Goal: Communication & Community: Connect with others

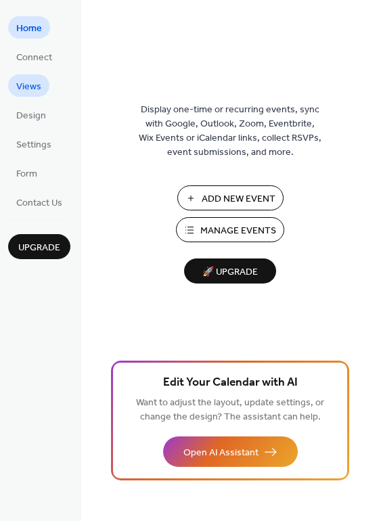
click at [34, 87] on span "Views" at bounding box center [28, 87] width 25 height 14
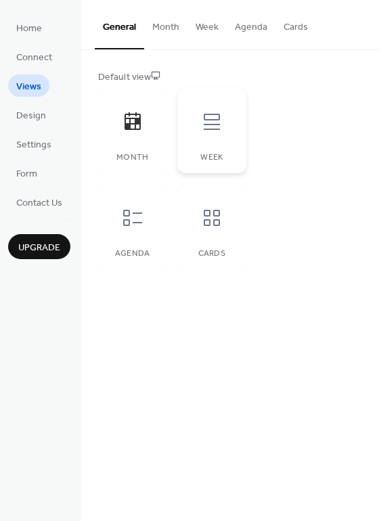
click at [202, 116] on icon at bounding box center [212, 122] width 22 height 22
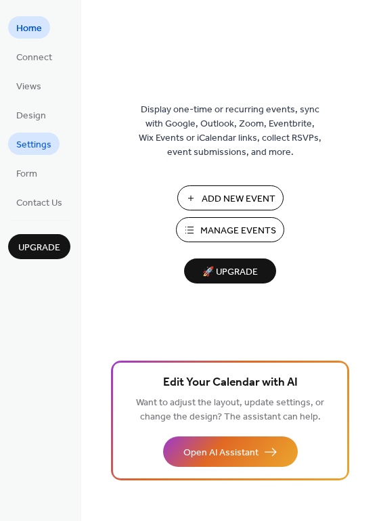
click at [24, 140] on span "Settings" at bounding box center [33, 145] width 35 height 14
click at [26, 82] on span "Views" at bounding box center [28, 87] width 25 height 14
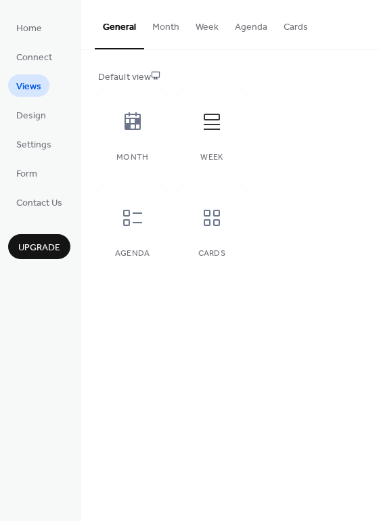
click at [205, 26] on button "Week" at bounding box center [206, 24] width 39 height 48
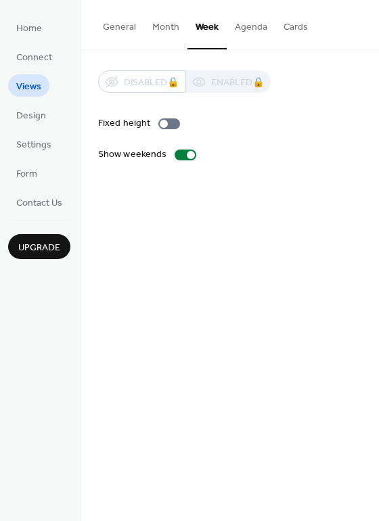
click at [253, 23] on button "Agenda" at bounding box center [251, 24] width 49 height 48
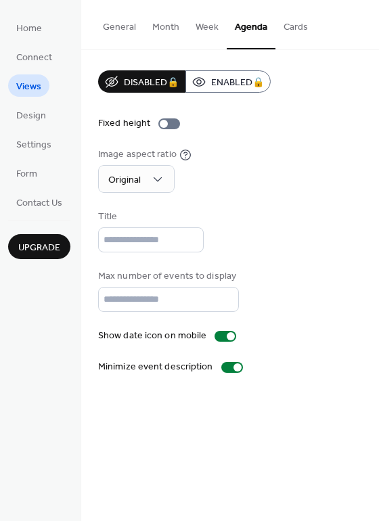
click at [289, 30] on button "Cards" at bounding box center [295, 24] width 41 height 48
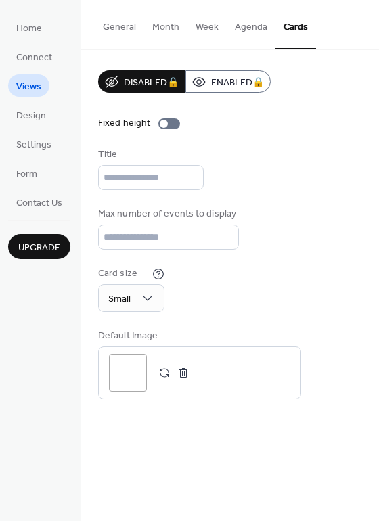
click at [149, 24] on button "Month" at bounding box center [165, 24] width 43 height 48
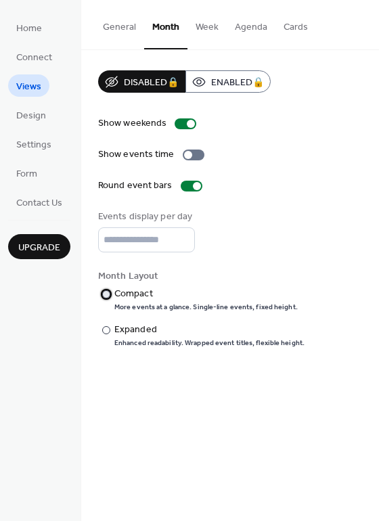
click at [106, 291] on div at bounding box center [106, 294] width 8 height 8
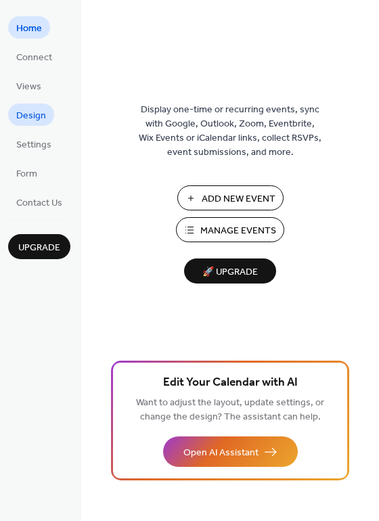
click at [24, 110] on span "Design" at bounding box center [31, 116] width 30 height 14
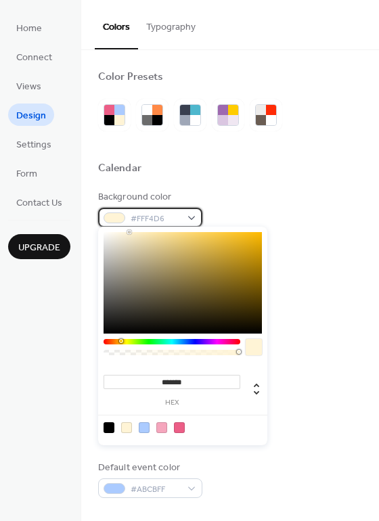
click at [194, 210] on div "#FFF4D6" at bounding box center [150, 218] width 104 height 20
click at [291, 244] on div "Text color #000000" at bounding box center [230, 262] width 264 height 37
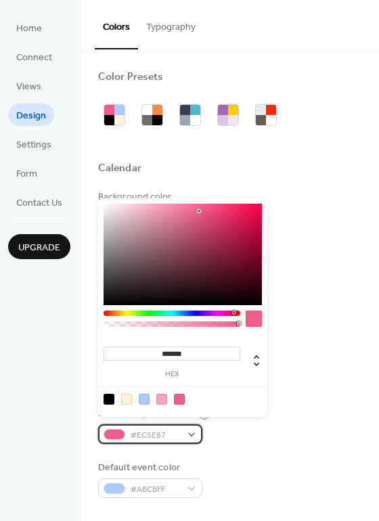
click at [187, 424] on div "#EC5E87" at bounding box center [150, 434] width 104 height 20
click at [106, 204] on div at bounding box center [182, 254] width 158 height 101
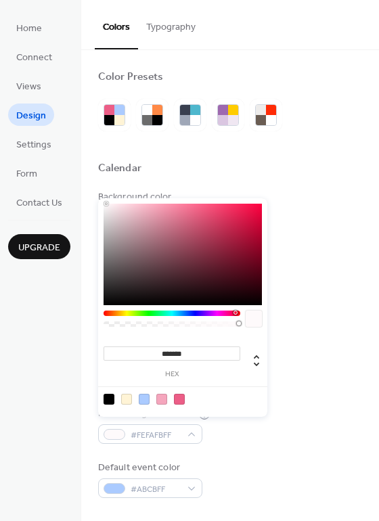
click at [105, 204] on div at bounding box center [106, 203] width 3 height 3
type input "*******"
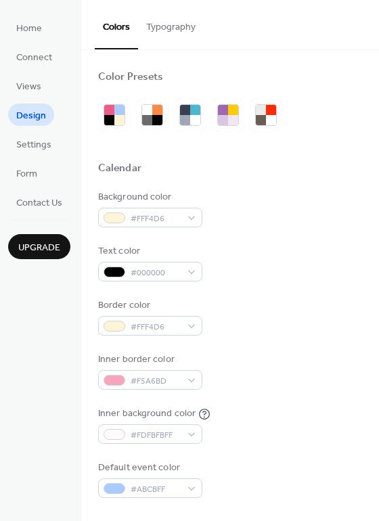
click at [319, 244] on div "Text color #000000" at bounding box center [230, 262] width 264 height 37
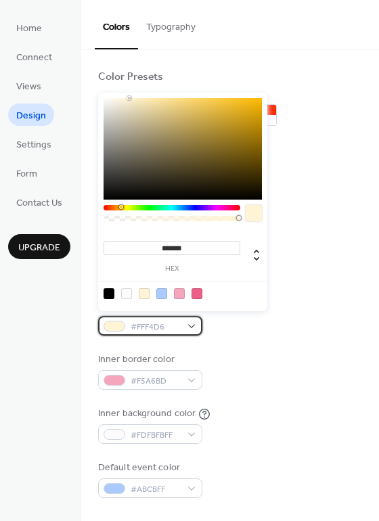
click at [108, 321] on div at bounding box center [114, 326] width 22 height 11
click at [106, 205] on div at bounding box center [171, 207] width 137 height 5
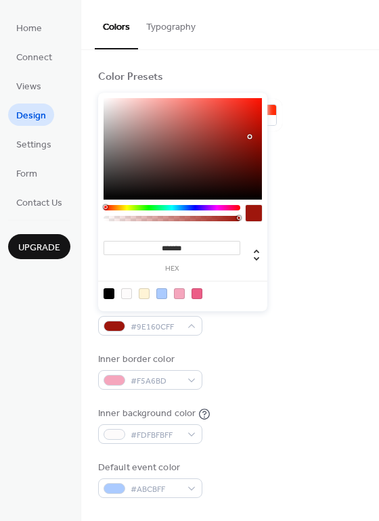
click at [250, 137] on div at bounding box center [182, 148] width 158 height 101
type input "*******"
click at [254, 134] on div at bounding box center [182, 148] width 158 height 101
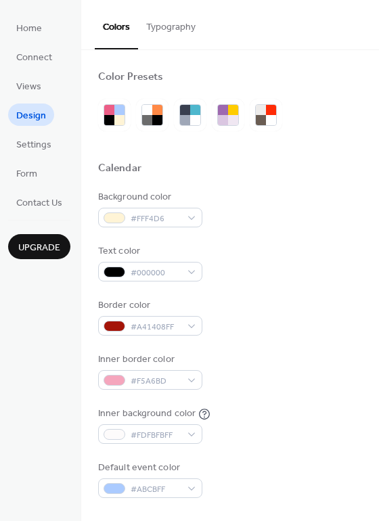
click at [299, 202] on div "Background color #FFF4D6" at bounding box center [230, 208] width 264 height 37
click at [107, 212] on div at bounding box center [114, 217] width 22 height 11
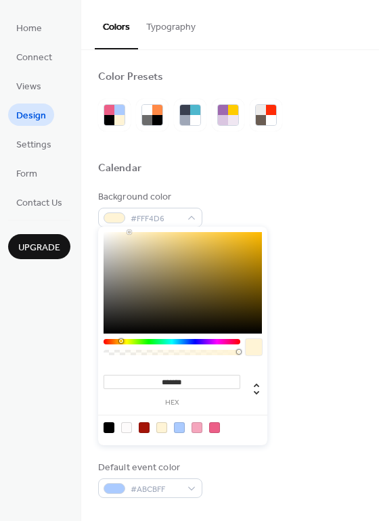
click at [145, 422] on div at bounding box center [144, 427] width 11 height 11
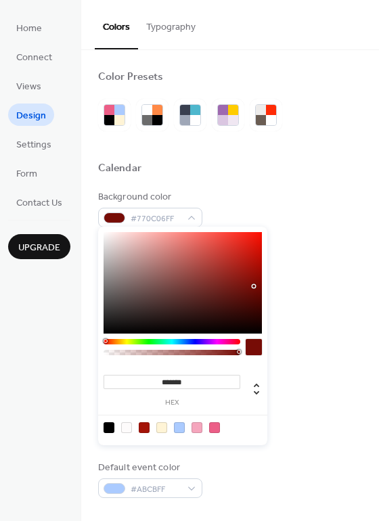
type input "*******"
drag, startPoint x: 253, startPoint y: 264, endPoint x: 254, endPoint y: 287, distance: 22.4
click at [254, 287] on div at bounding box center [182, 282] width 158 height 101
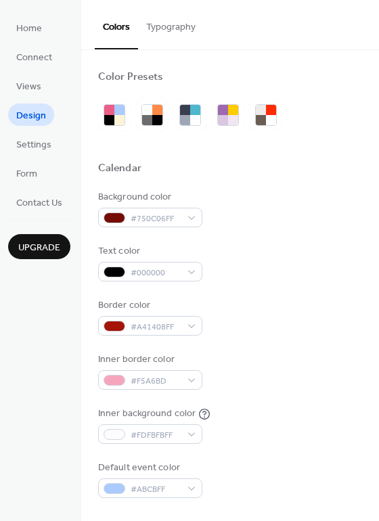
click at [300, 264] on div "Text color #000000" at bounding box center [230, 262] width 264 height 37
click at [120, 266] on div at bounding box center [114, 271] width 22 height 11
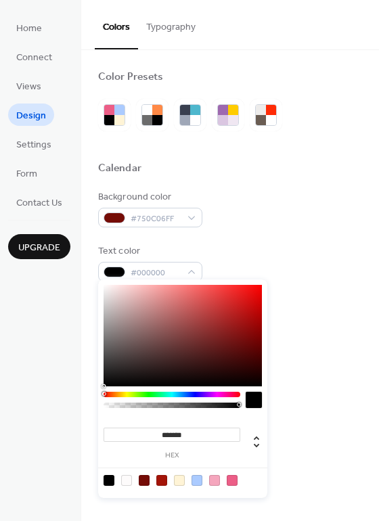
click at [106, 285] on div at bounding box center [182, 335] width 158 height 101
click at [104, 285] on div at bounding box center [105, 285] width 3 height 3
click at [109, 479] on div at bounding box center [108, 480] width 11 height 11
type input "*******"
click at [319, 233] on div "Background color #750C06FF Text color #000000FF Border color #A41408FF Inner bo…" at bounding box center [230, 344] width 264 height 308
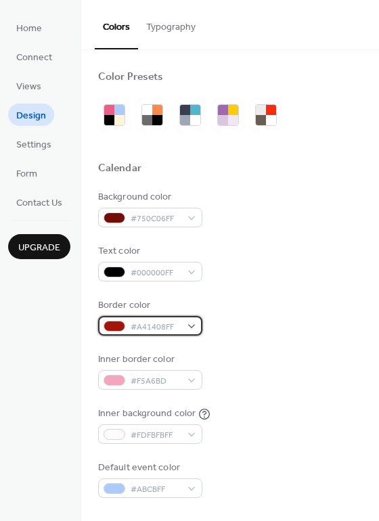
click at [190, 319] on div "#A41408FF" at bounding box center [150, 326] width 104 height 20
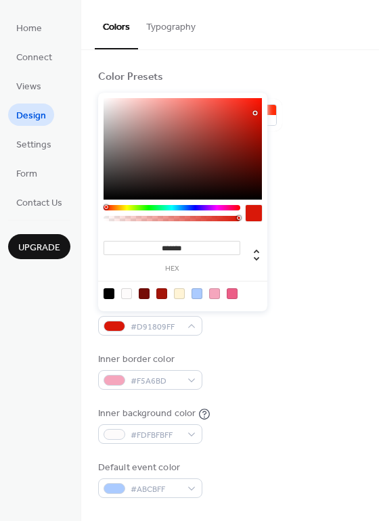
drag, startPoint x: 253, startPoint y: 132, endPoint x: 255, endPoint y: 113, distance: 19.0
click at [255, 113] on div at bounding box center [182, 148] width 158 height 101
type input "*******"
drag, startPoint x: 255, startPoint y: 112, endPoint x: 256, endPoint y: 103, distance: 8.9
click at [258, 103] on div at bounding box center [257, 102] width 3 height 3
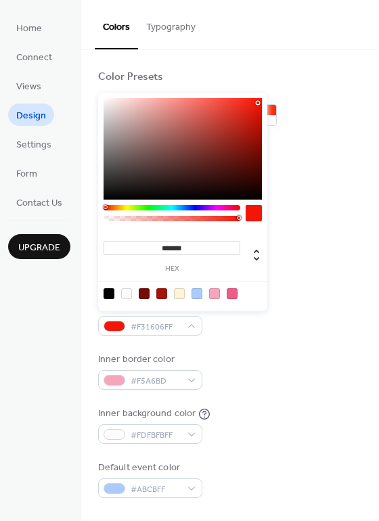
click at [291, 133] on div at bounding box center [230, 146] width 264 height 30
click at [114, 321] on div at bounding box center [114, 326] width 22 height 11
click at [113, 321] on div at bounding box center [114, 326] width 22 height 11
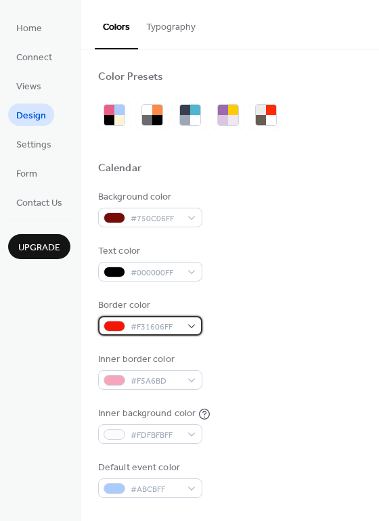
click at [113, 321] on div at bounding box center [114, 326] width 22 height 11
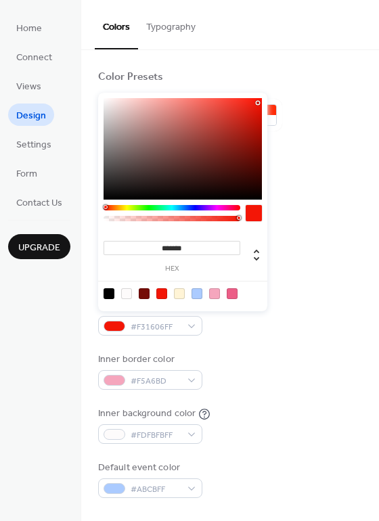
click at [110, 294] on div at bounding box center [108, 293] width 11 height 11
type input "*******"
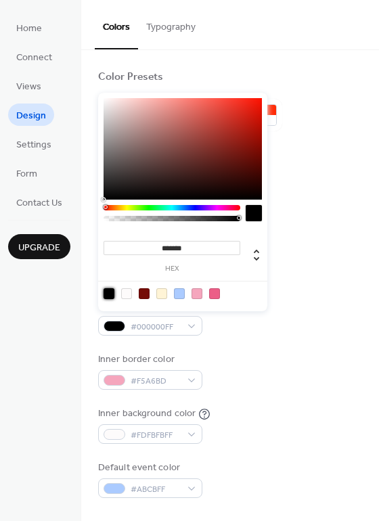
click at [289, 275] on div "Text color #000000FF" at bounding box center [230, 262] width 264 height 37
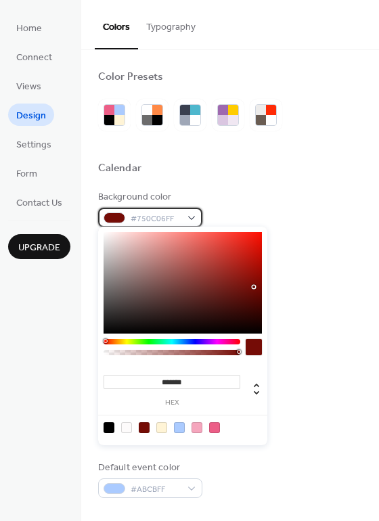
click at [110, 212] on div at bounding box center [114, 217] width 22 height 11
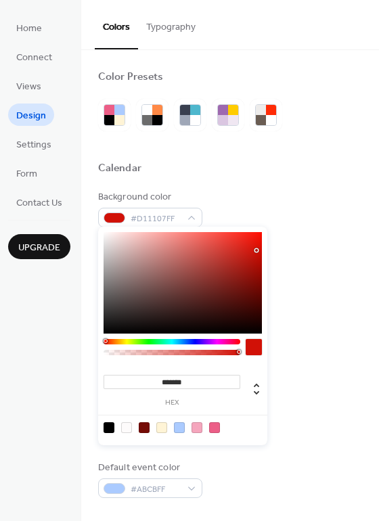
drag, startPoint x: 251, startPoint y: 285, endPoint x: 256, endPoint y: 250, distance: 35.6
click at [256, 250] on div at bounding box center [182, 282] width 158 height 101
type input "*******"
click at [258, 256] on div at bounding box center [257, 255] width 3 height 3
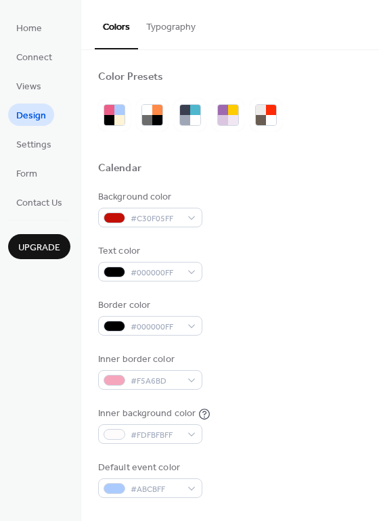
click at [297, 256] on div "Text color #000000FF" at bounding box center [230, 262] width 264 height 37
click at [137, 212] on span "#C30F05FF" at bounding box center [156, 219] width 50 height 14
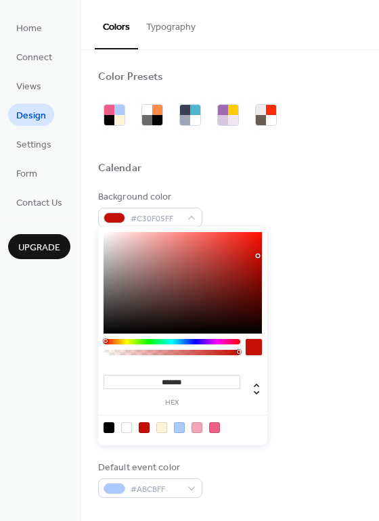
drag, startPoint x: 199, startPoint y: 384, endPoint x: 146, endPoint y: 383, distance: 52.8
click at [146, 383] on input "*******" at bounding box center [171, 382] width 137 height 14
click at [312, 353] on div "Inner border color #F5A6BD" at bounding box center [230, 370] width 264 height 37
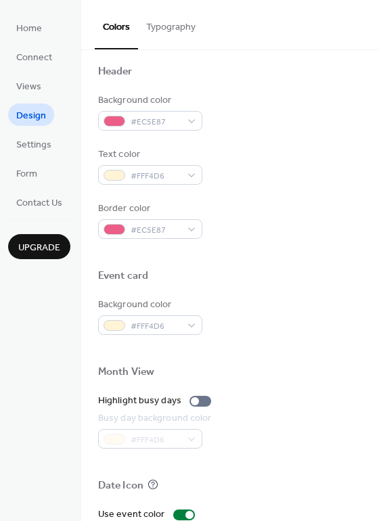
scroll to position [459, 0]
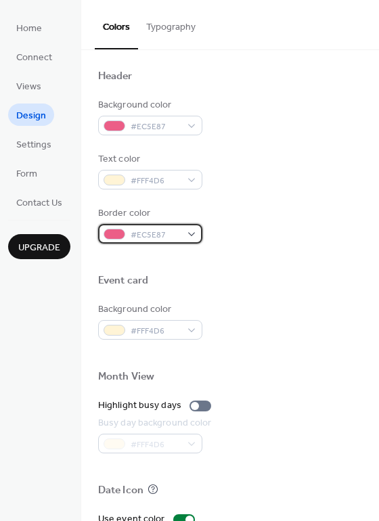
click at [118, 229] on div at bounding box center [114, 234] width 22 height 11
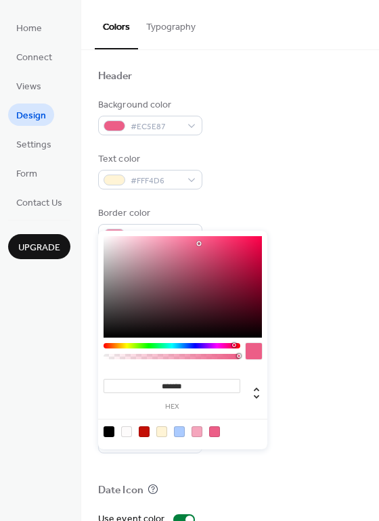
click at [187, 382] on input "*******" at bounding box center [171, 386] width 137 height 14
drag, startPoint x: 200, startPoint y: 385, endPoint x: 118, endPoint y: 380, distance: 82.0
click at [118, 380] on input "*******" at bounding box center [171, 386] width 137 height 14
paste input
type input "*******"
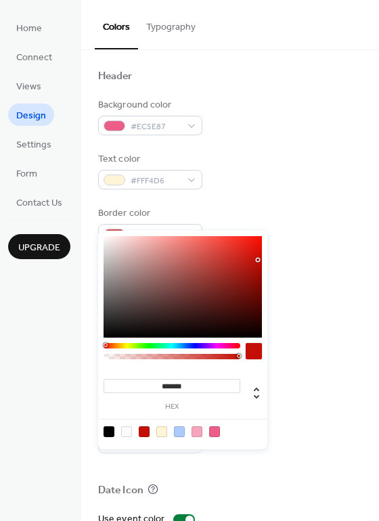
click at [328, 292] on div at bounding box center [230, 297] width 264 height 11
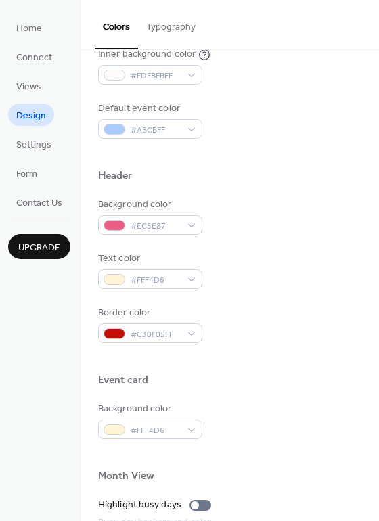
scroll to position [356, 0]
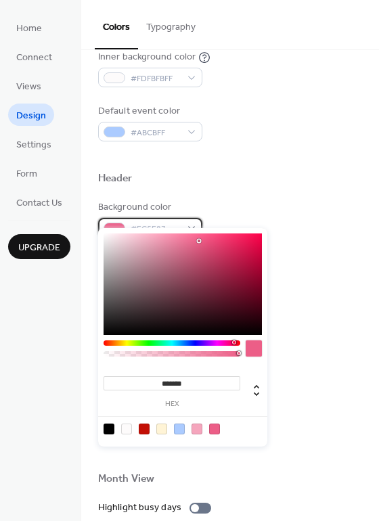
click at [115, 223] on div at bounding box center [114, 228] width 22 height 11
drag, startPoint x: 199, startPoint y: 385, endPoint x: 89, endPoint y: 377, distance: 109.9
click at [89, 376] on body "Home Connect Views Design Settings Form Contact Us Upgrade Design Upgrade Color…" at bounding box center [189, 260] width 379 height 521
paste input
type input "*******"
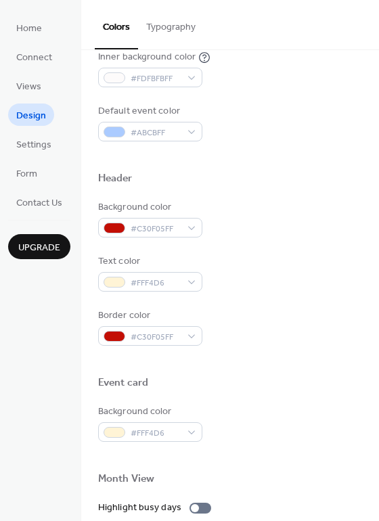
click at [316, 256] on div "Text color #FFF4D6" at bounding box center [230, 272] width 264 height 37
click at [116, 331] on div at bounding box center [114, 336] width 22 height 11
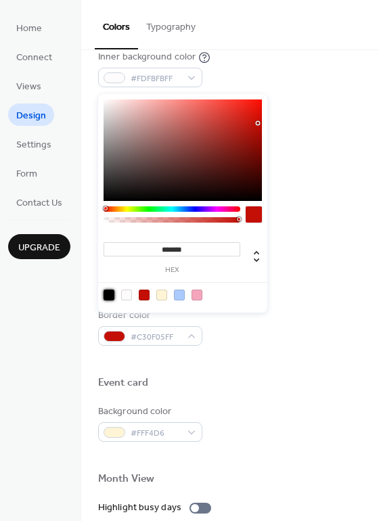
drag, startPoint x: 109, startPoint y: 289, endPoint x: 128, endPoint y: 297, distance: 20.3
click at [109, 289] on div at bounding box center [108, 294] width 11 height 11
type input "*******"
click at [314, 274] on div "Text color #FFF4D6" at bounding box center [230, 272] width 264 height 37
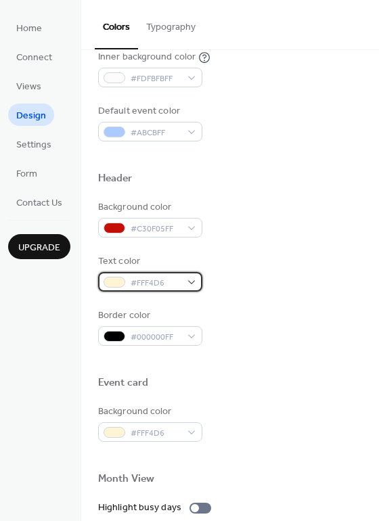
click at [110, 277] on div at bounding box center [114, 282] width 22 height 11
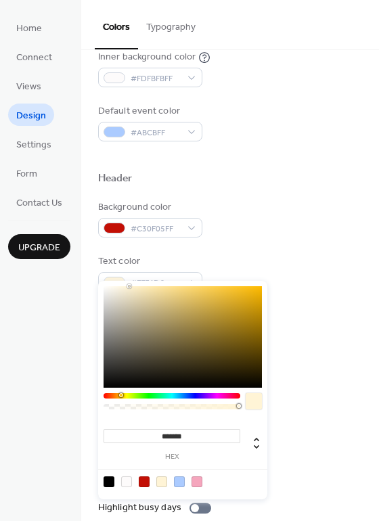
click at [125, 478] on div at bounding box center [126, 481] width 11 height 11
type input "*******"
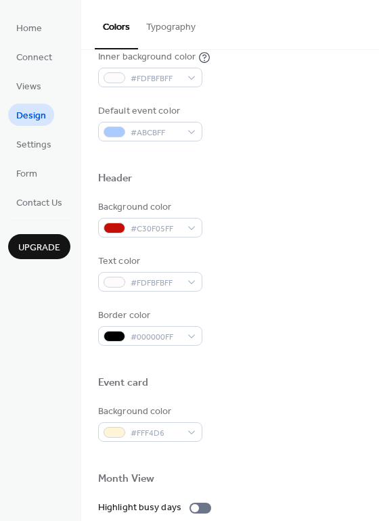
click at [314, 254] on div "Text color #FDFBFBFF" at bounding box center [230, 272] width 264 height 37
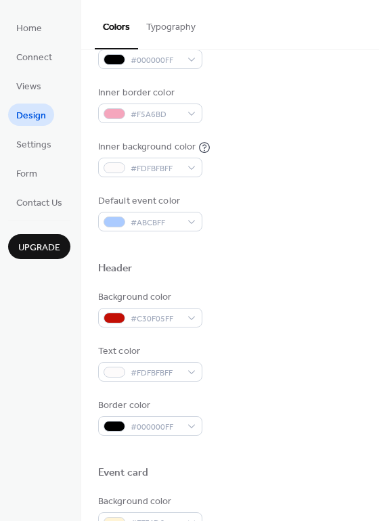
scroll to position [281, 0]
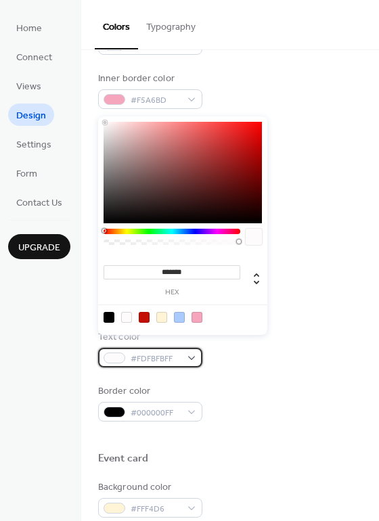
click at [112, 352] on div at bounding box center [114, 357] width 22 height 11
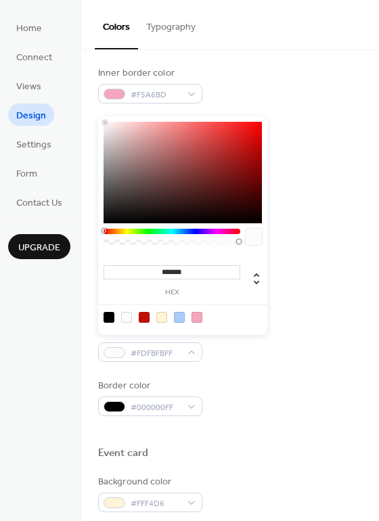
click at [310, 346] on div "Text color #FDFBFBFF" at bounding box center [230, 343] width 264 height 37
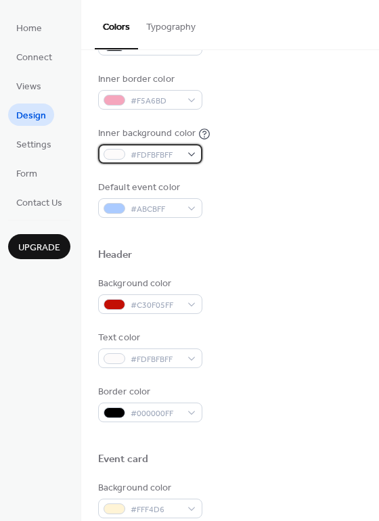
click at [107, 149] on div at bounding box center [114, 154] width 22 height 11
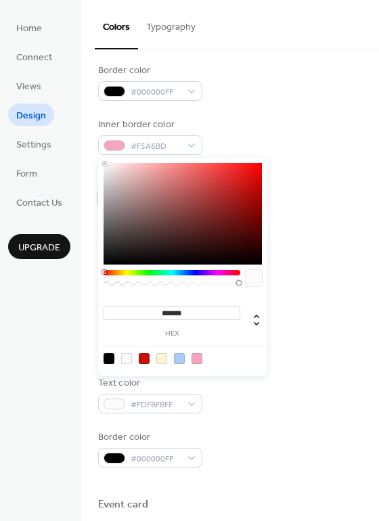
scroll to position [233, 0]
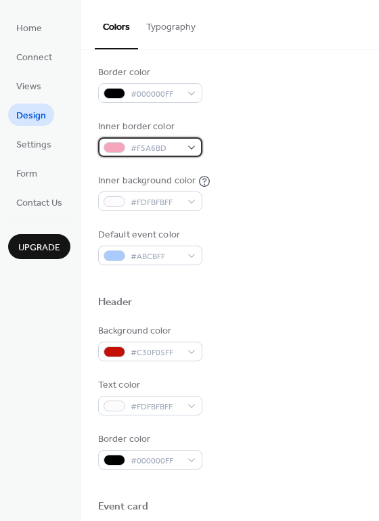
click at [109, 142] on div at bounding box center [114, 147] width 22 height 11
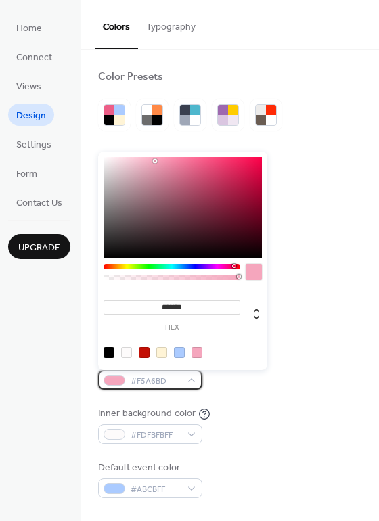
scroll to position [0, 0]
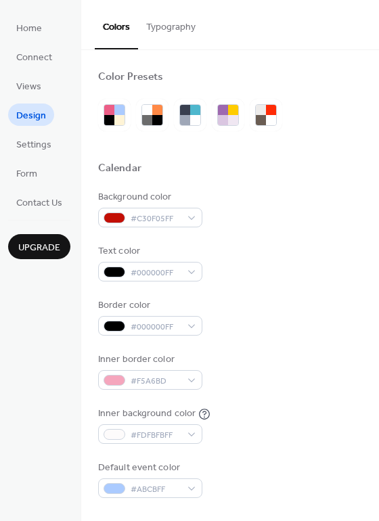
click at [342, 244] on div "Text color #000000FF" at bounding box center [230, 262] width 264 height 37
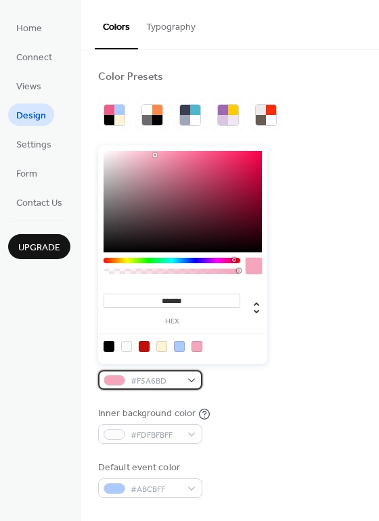
click at [118, 375] on div at bounding box center [114, 380] width 22 height 11
click at [108, 342] on div at bounding box center [108, 346] width 11 height 11
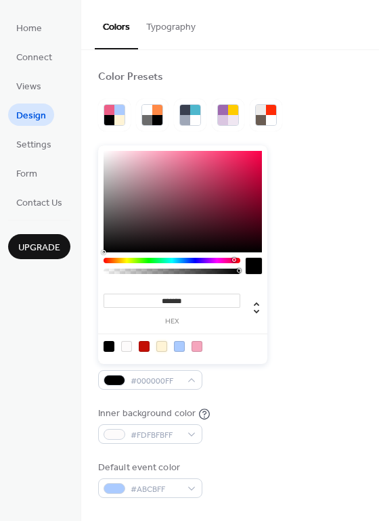
click at [163, 348] on div at bounding box center [161, 346] width 11 height 11
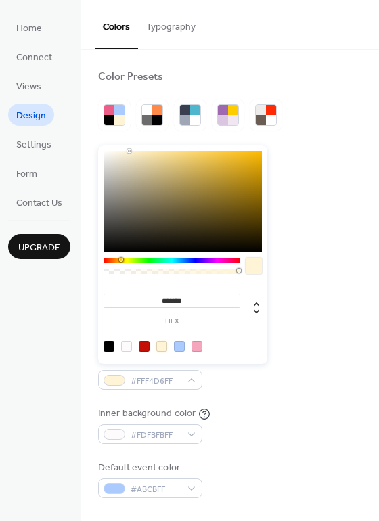
click at [106, 345] on div at bounding box center [108, 346] width 11 height 11
type input "*******"
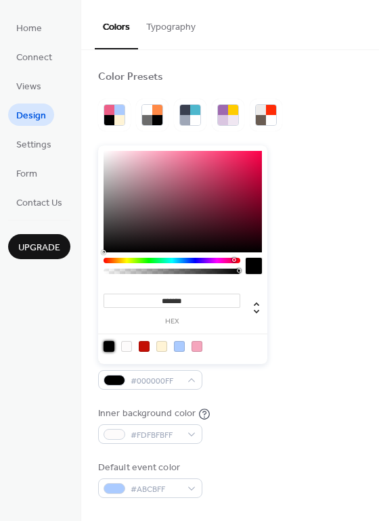
click at [238, 389] on div "Background color #C30F05FF Text color #000000FF Border color #000000FF Inner bo…" at bounding box center [230, 344] width 264 height 308
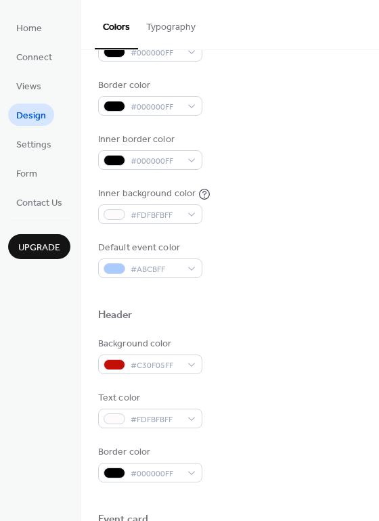
scroll to position [231, 0]
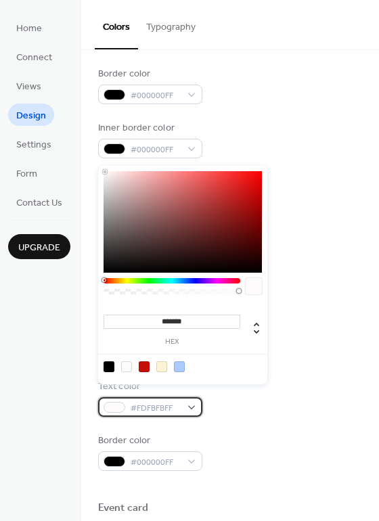
click at [104, 402] on div at bounding box center [114, 407] width 22 height 11
click at [160, 365] on div at bounding box center [161, 366] width 11 height 11
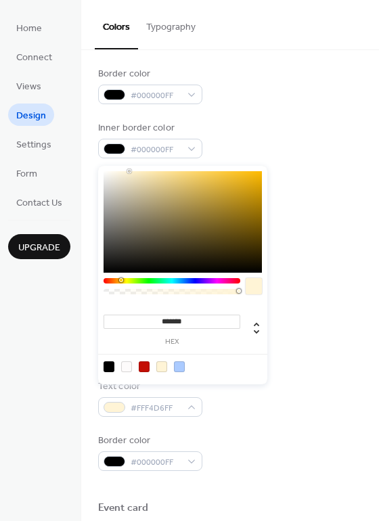
click at [124, 366] on div at bounding box center [126, 366] width 11 height 11
type input "*******"
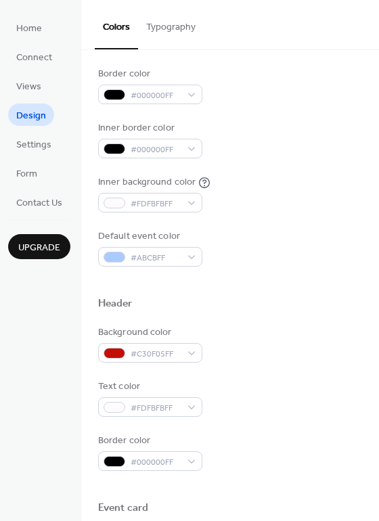
click at [255, 411] on div "Background color #C30F05FF Text color #FDFBFBFF Border color #000000FF" at bounding box center [230, 397] width 264 height 145
click at [115, 252] on div at bounding box center [114, 257] width 22 height 11
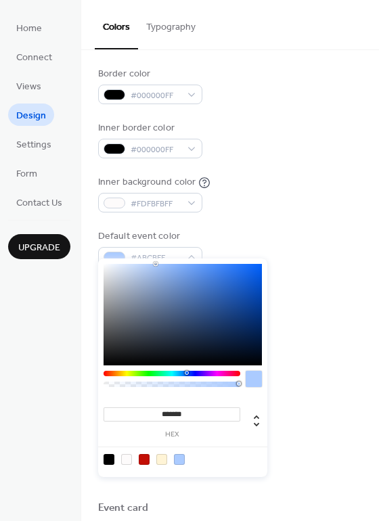
click at [260, 235] on div "Default event color #ABCBFF" at bounding box center [230, 247] width 264 height 37
click at [108, 252] on div at bounding box center [114, 257] width 22 height 11
click at [161, 461] on div at bounding box center [161, 459] width 11 height 11
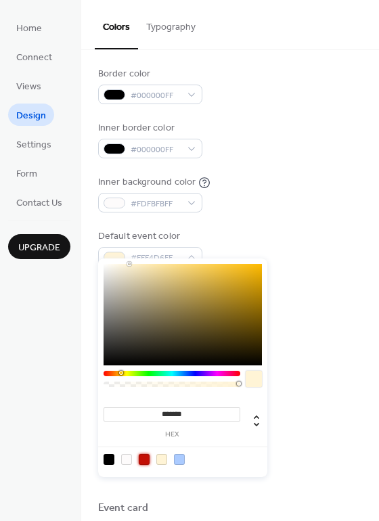
click at [143, 458] on div at bounding box center [144, 459] width 11 height 11
type input "*******"
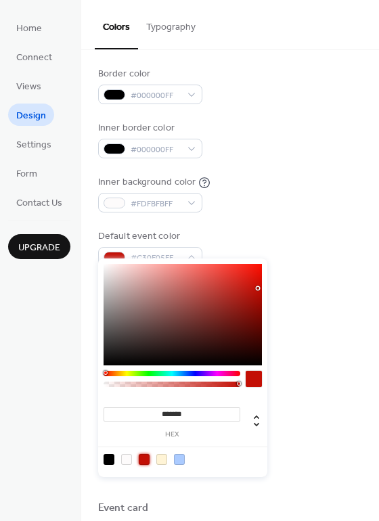
click at [313, 329] on div "Background color #C30F05FF" at bounding box center [230, 343] width 264 height 37
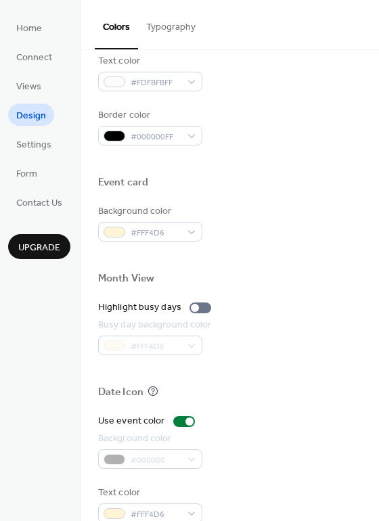
scroll to position [555, 0]
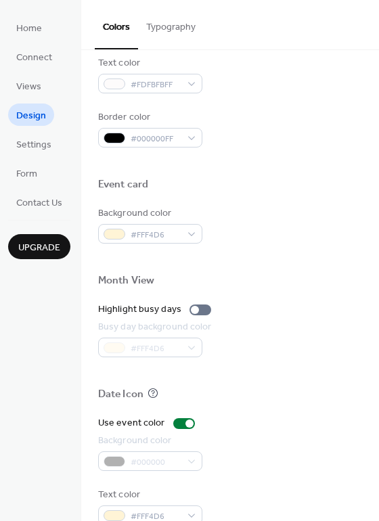
click at [152, 26] on button "Typography" at bounding box center [171, 24] width 66 height 48
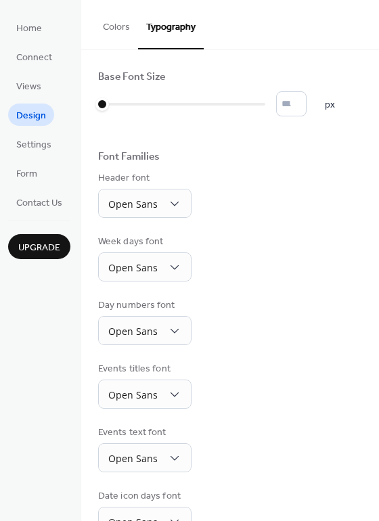
click at [119, 29] on button "Colors" at bounding box center [116, 24] width 43 height 48
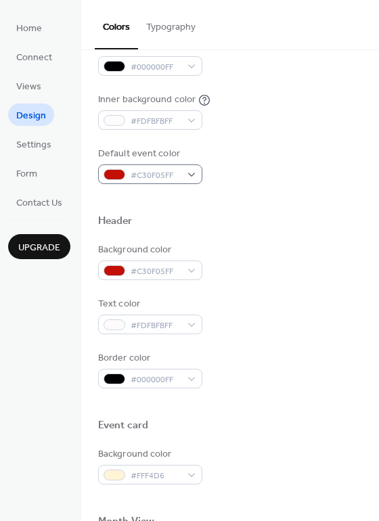
scroll to position [325, 0]
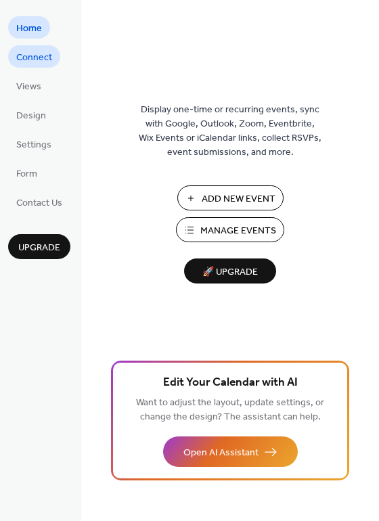
click at [28, 47] on link "Connect" at bounding box center [34, 56] width 52 height 22
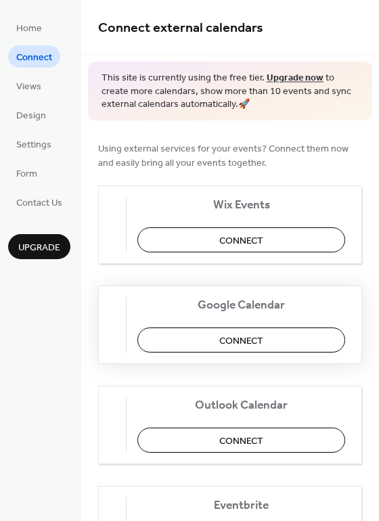
click at [242, 334] on span "Connect" at bounding box center [241, 340] width 44 height 14
click at [256, 332] on div "Google Calendar Connect" at bounding box center [230, 324] width 264 height 78
